Goal: Communication & Community: Answer question/provide support

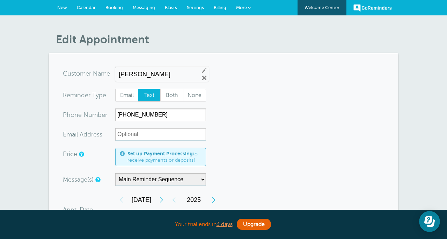
click at [144, 8] on span "Messaging" at bounding box center [144, 7] width 22 height 5
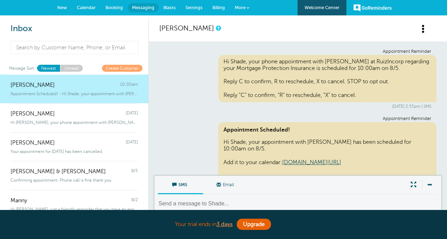
scroll to position [376, 0]
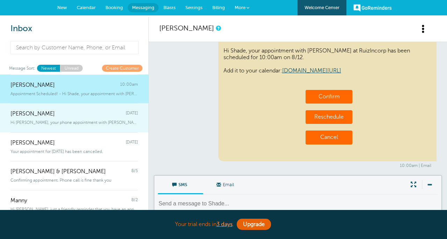
click at [71, 123] on span "Hi [PERSON_NAME], your phone appointment with [PERSON_NAME] at RuizIncorp regar…" at bounding box center [74, 122] width 128 height 5
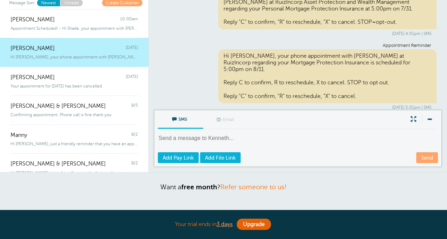
scroll to position [66, 0]
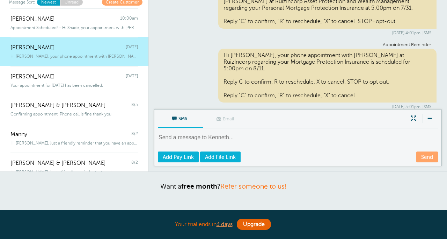
click at [238, 135] on textarea at bounding box center [299, 142] width 282 height 17
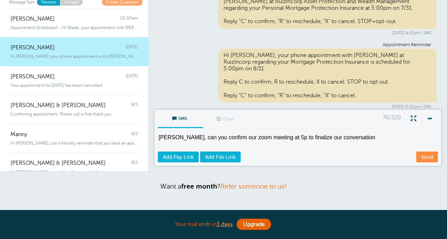
drag, startPoint x: 352, startPoint y: 139, endPoint x: 231, endPoint y: 147, distance: 121.2
click at [232, 146] on textarea "[PERSON_NAME], can you confirm our zoom meeting at 5p to finalize our conversat…" at bounding box center [299, 142] width 282 height 17
drag, startPoint x: 284, startPoint y: 137, endPoint x: 338, endPoint y: 136, distance: 54.2
click at [338, 136] on textarea "[PERSON_NAME], can you confirm our zoom meeting at 5p to finalize our conversat…" at bounding box center [299, 142] width 282 height 17
click at [326, 142] on textarea "[PERSON_NAME], can you confirm our zoom meeting at 5p ation" at bounding box center [299, 142] width 282 height 17
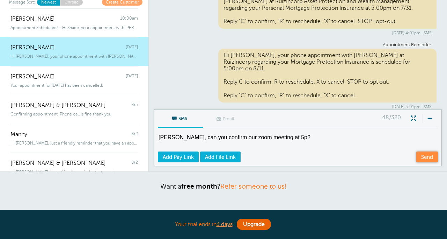
type textarea "[PERSON_NAME], can you confirm our zoom meeting at 5p?"
click at [422, 156] on link "Send" at bounding box center [428, 156] width 22 height 11
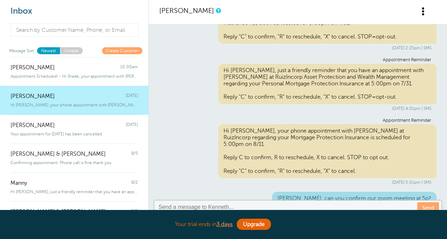
scroll to position [9, 0]
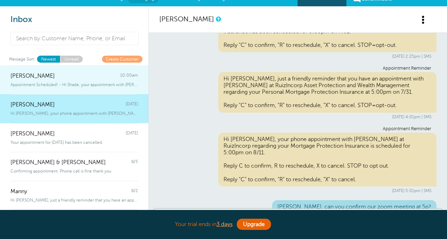
click at [61, 75] on div "[PERSON_NAME] 10:00am" at bounding box center [74, 72] width 128 height 14
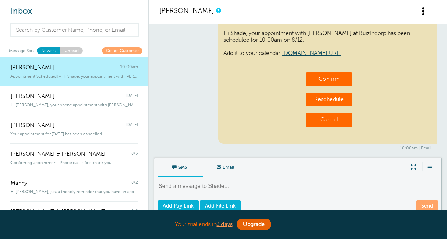
scroll to position [18, 0]
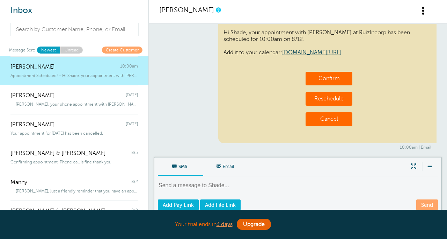
click at [219, 181] on textarea at bounding box center [299, 189] width 282 height 17
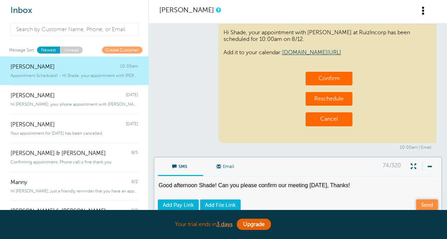
type textarea "Good afternoon Shade! Can you please confirm our meeting [DATE], Thanks!"
click at [418, 206] on link "Send" at bounding box center [428, 204] width 22 height 11
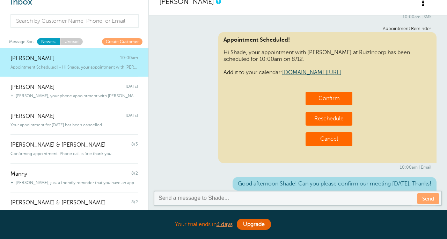
scroll to position [391, 0]
